Goal: Complete application form

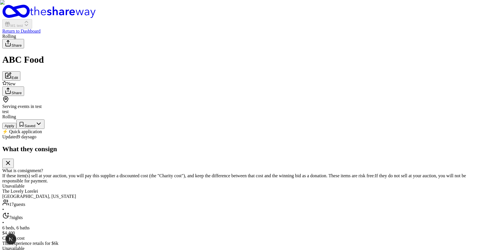
click at [16, 129] on button "Apply" at bounding box center [9, 126] width 14 height 6
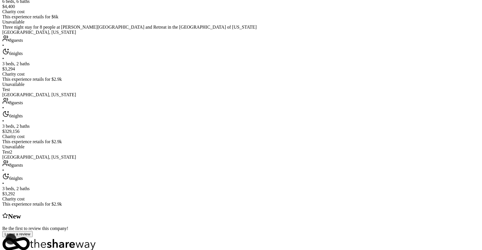
scroll to position [285, 0]
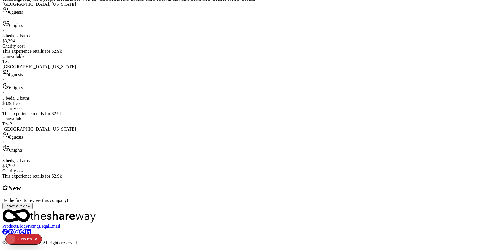
scroll to position [318, 0]
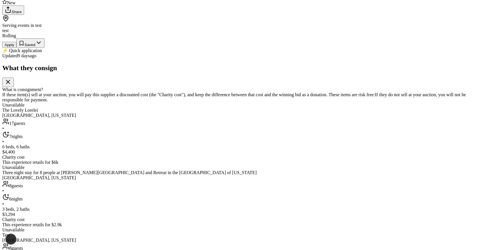
scroll to position [30, 0]
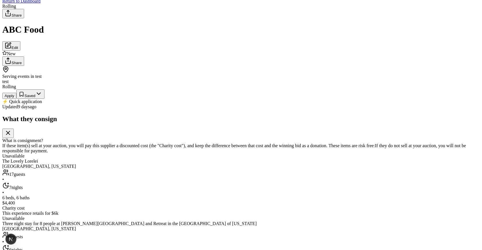
click at [16, 99] on button "Apply" at bounding box center [9, 96] width 14 height 6
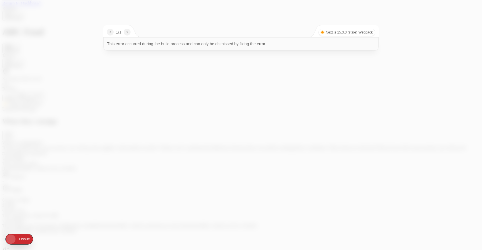
scroll to position [0, 0]
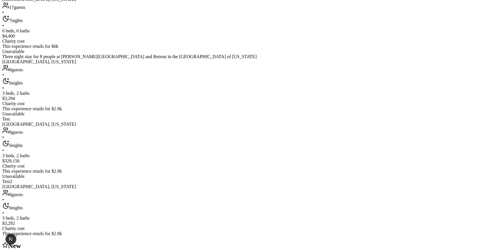
scroll to position [175, 0]
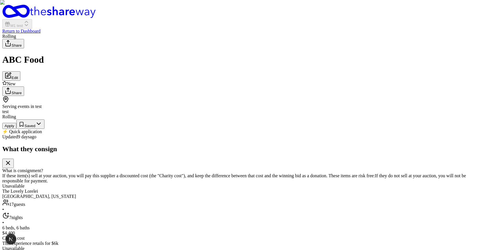
click at [16, 129] on button "Apply" at bounding box center [9, 126] width 14 height 6
